Goal: Task Accomplishment & Management: Manage account settings

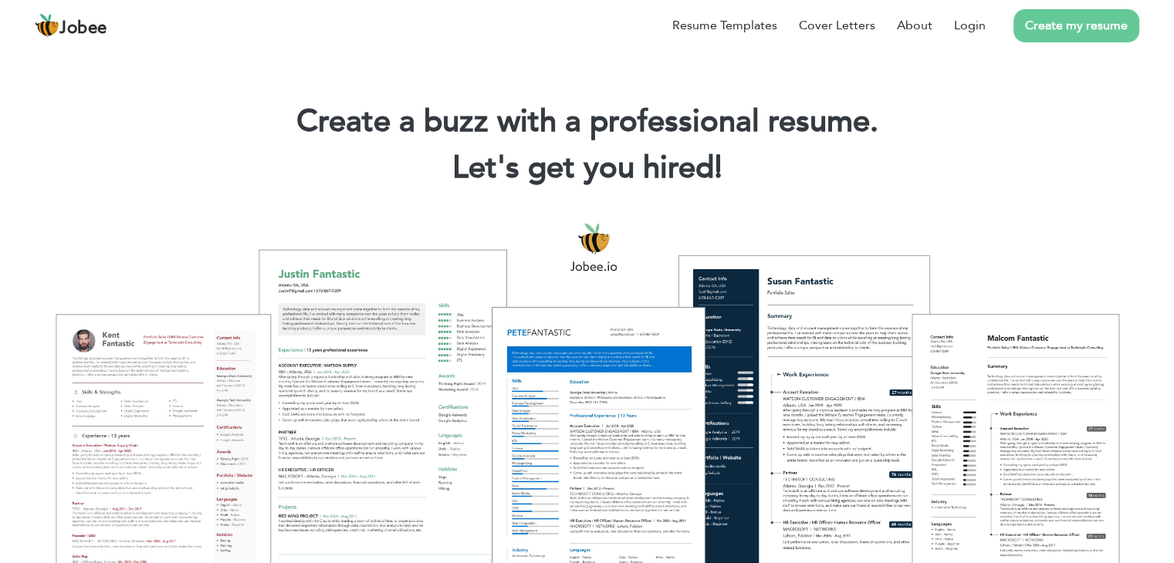
click at [1078, 23] on link "Create my resume" at bounding box center [1076, 25] width 126 height 33
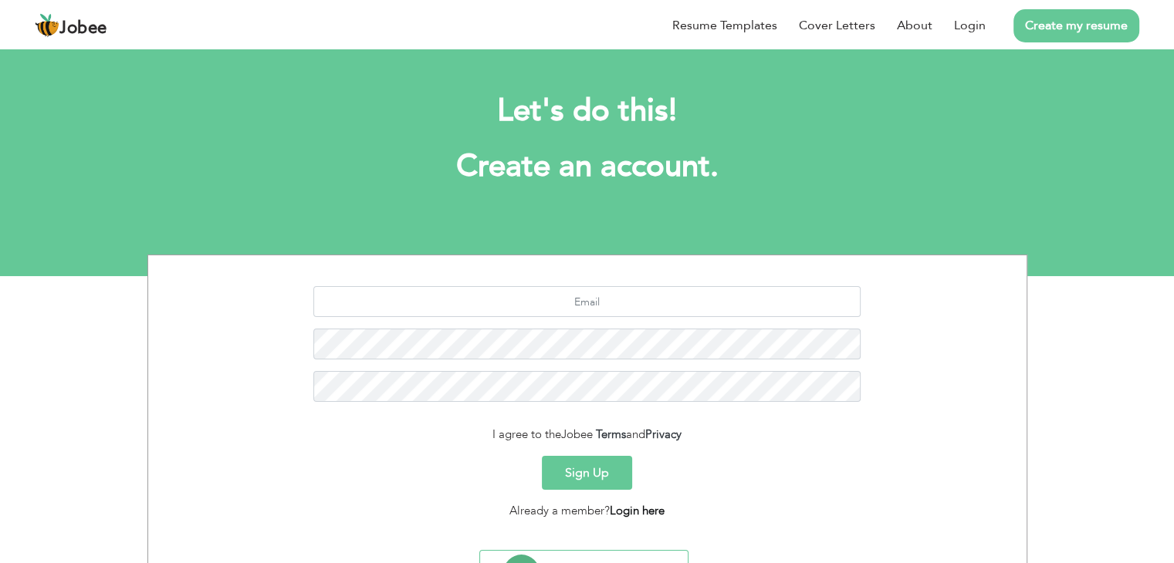
click at [660, 510] on link "Login here" at bounding box center [637, 510] width 55 height 15
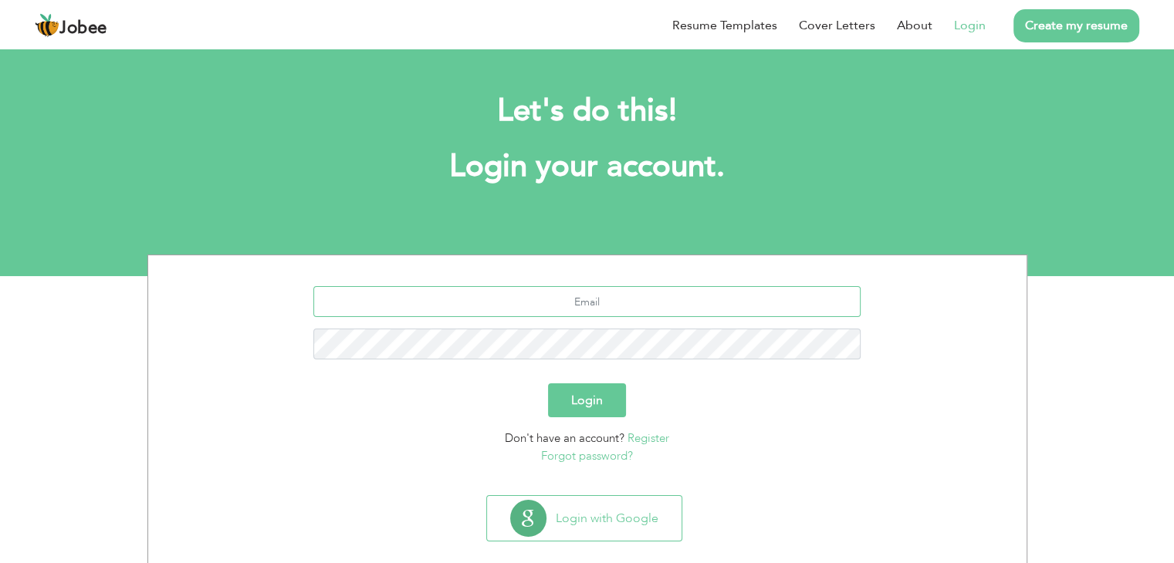
click at [664, 305] on input "text" at bounding box center [586, 301] width 547 height 31
type input "taniasadiq870@gmail.com"
click at [599, 404] on button "Login" at bounding box center [587, 400] width 78 height 34
